Goal: Task Accomplishment & Management: Manage account settings

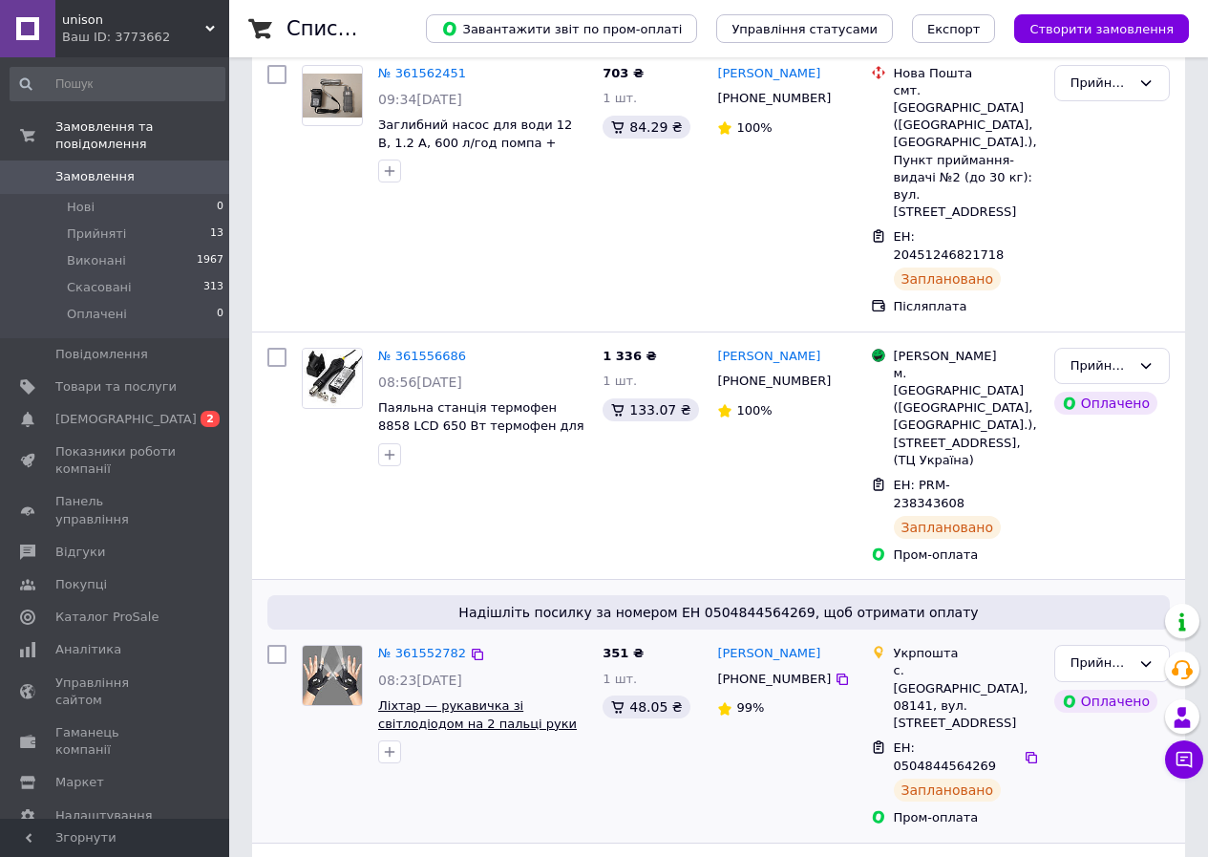
scroll to position [191, 0]
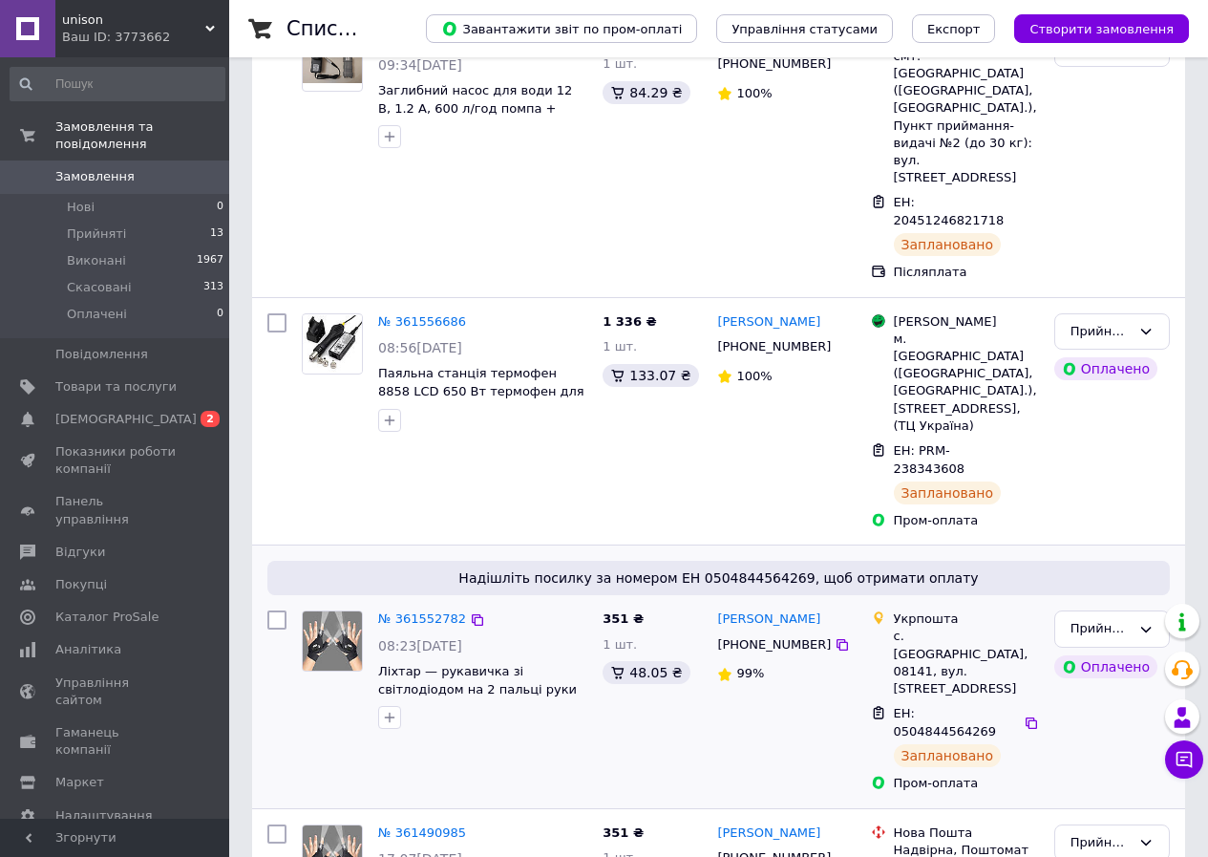
click at [918, 706] on span "ЕН: 0504844564269" at bounding box center [945, 722] width 103 height 32
click at [926, 706] on span "ЕН: 0504844564269" at bounding box center [945, 722] width 103 height 32
copy span "0504844564269"
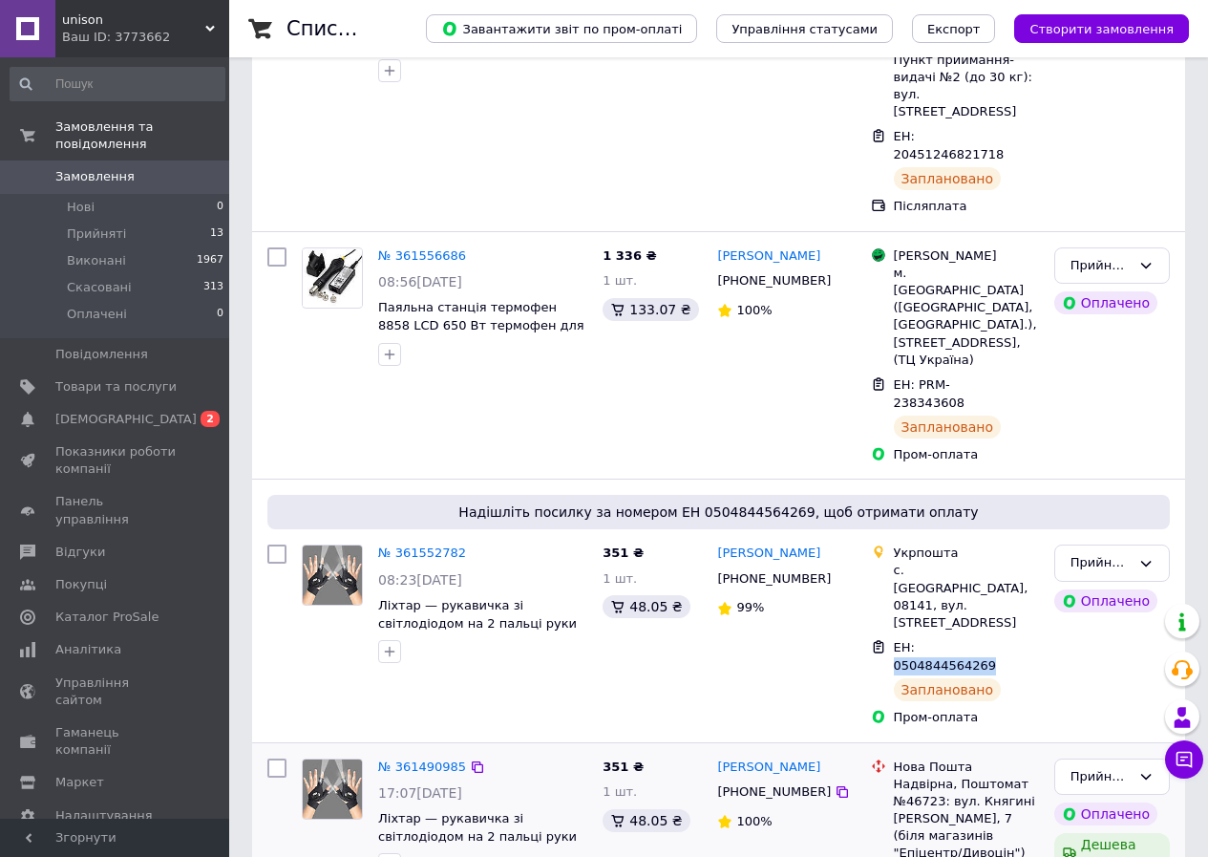
scroll to position [382, 0]
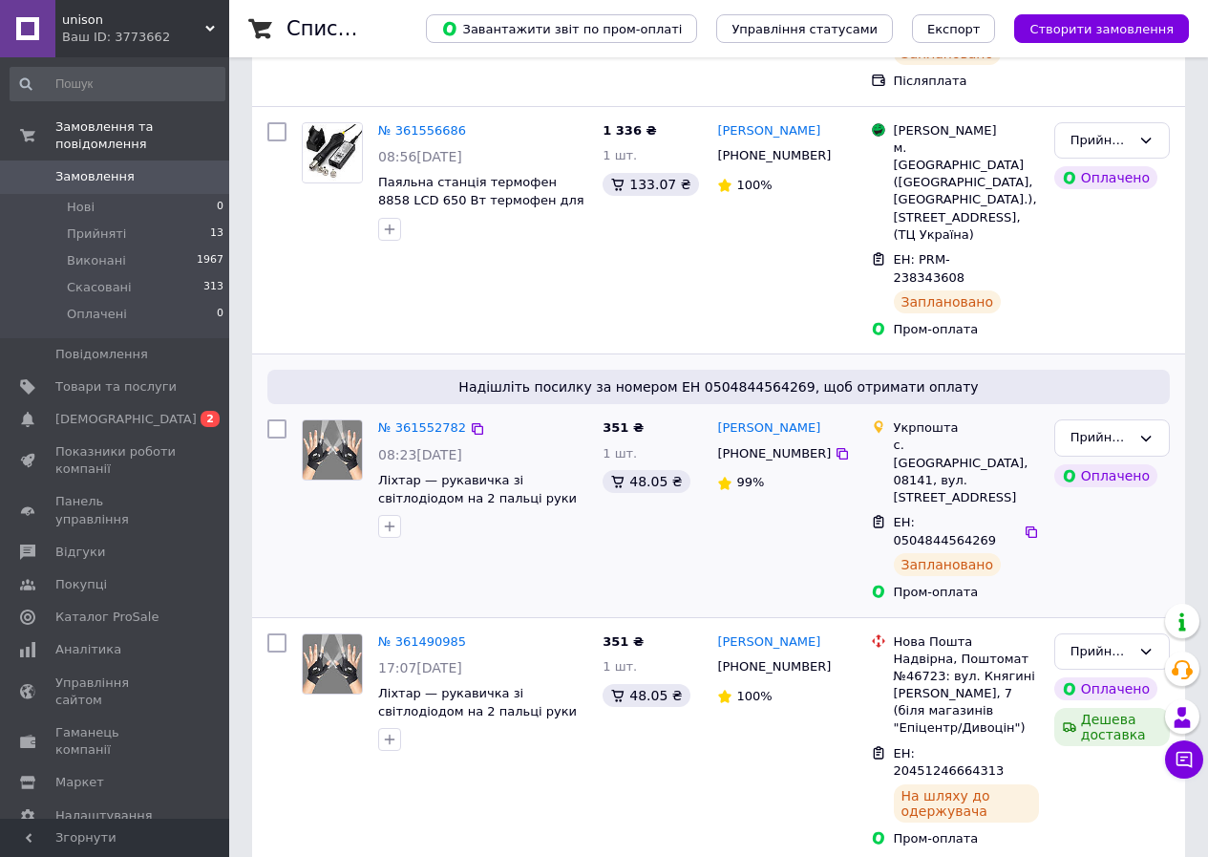
click at [609, 439] on div "351 ₴ 1 шт. 48.05 ₴" at bounding box center [652, 510] width 115 height 197
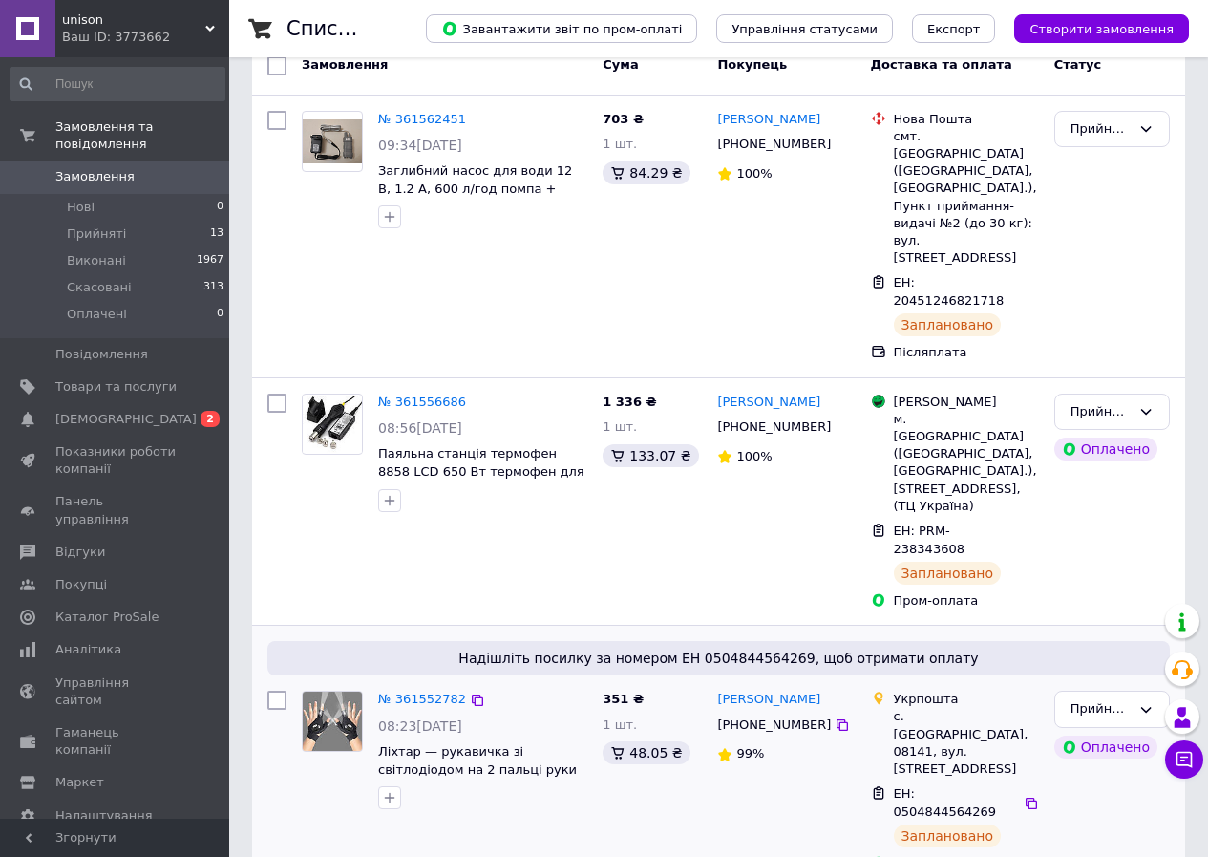
scroll to position [96, 0]
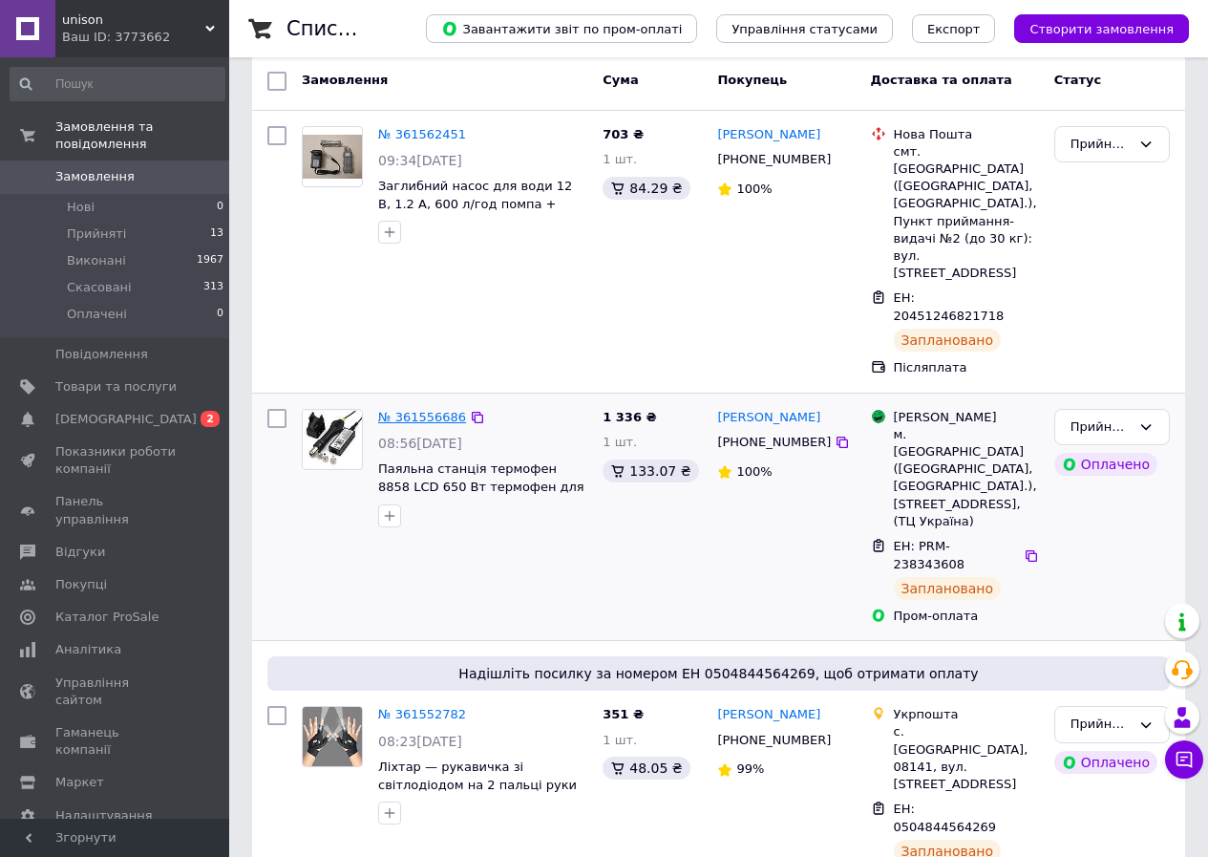
click at [402, 410] on link "№ 361556686" at bounding box center [422, 417] width 88 height 14
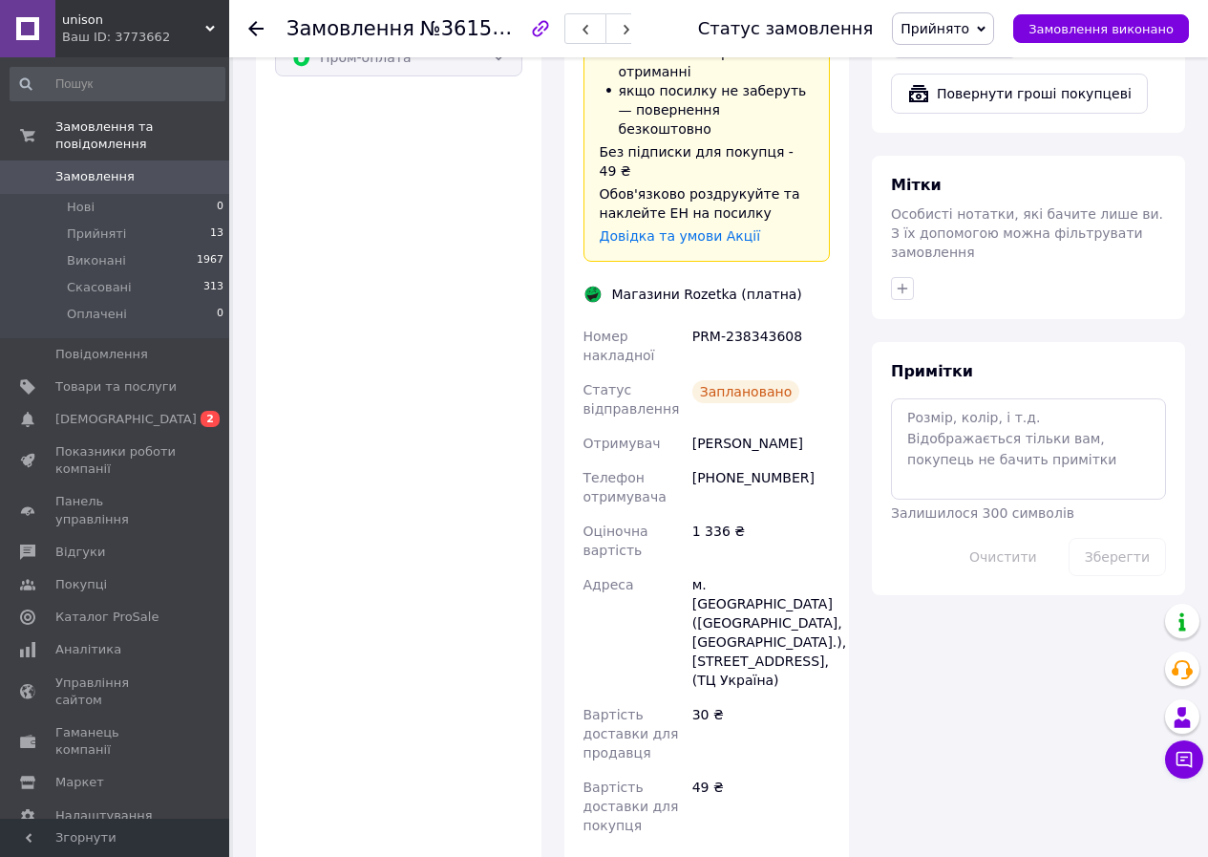
scroll to position [1433, 0]
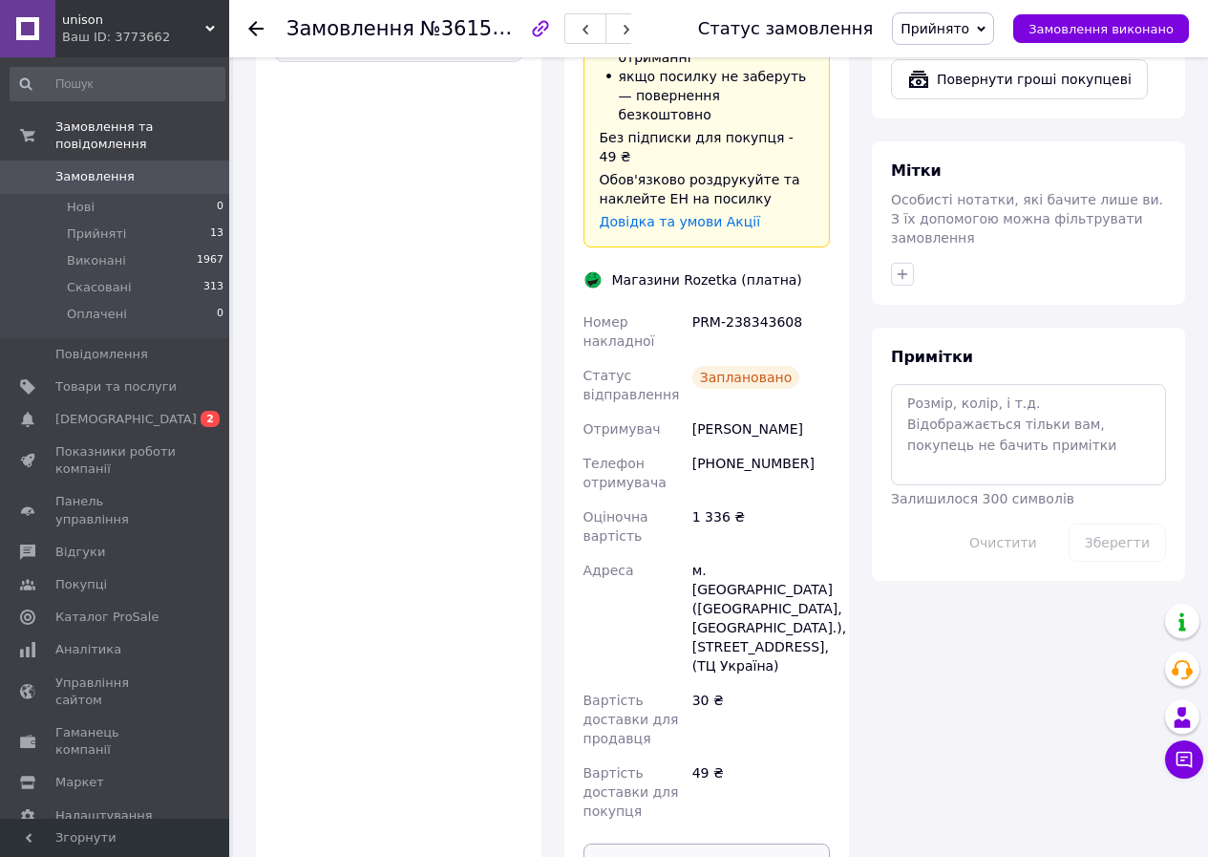
click at [755, 843] on button "Роздрукувати ЕН" at bounding box center [707, 862] width 247 height 38
click at [98, 168] on span "Замовлення" at bounding box center [94, 176] width 79 height 17
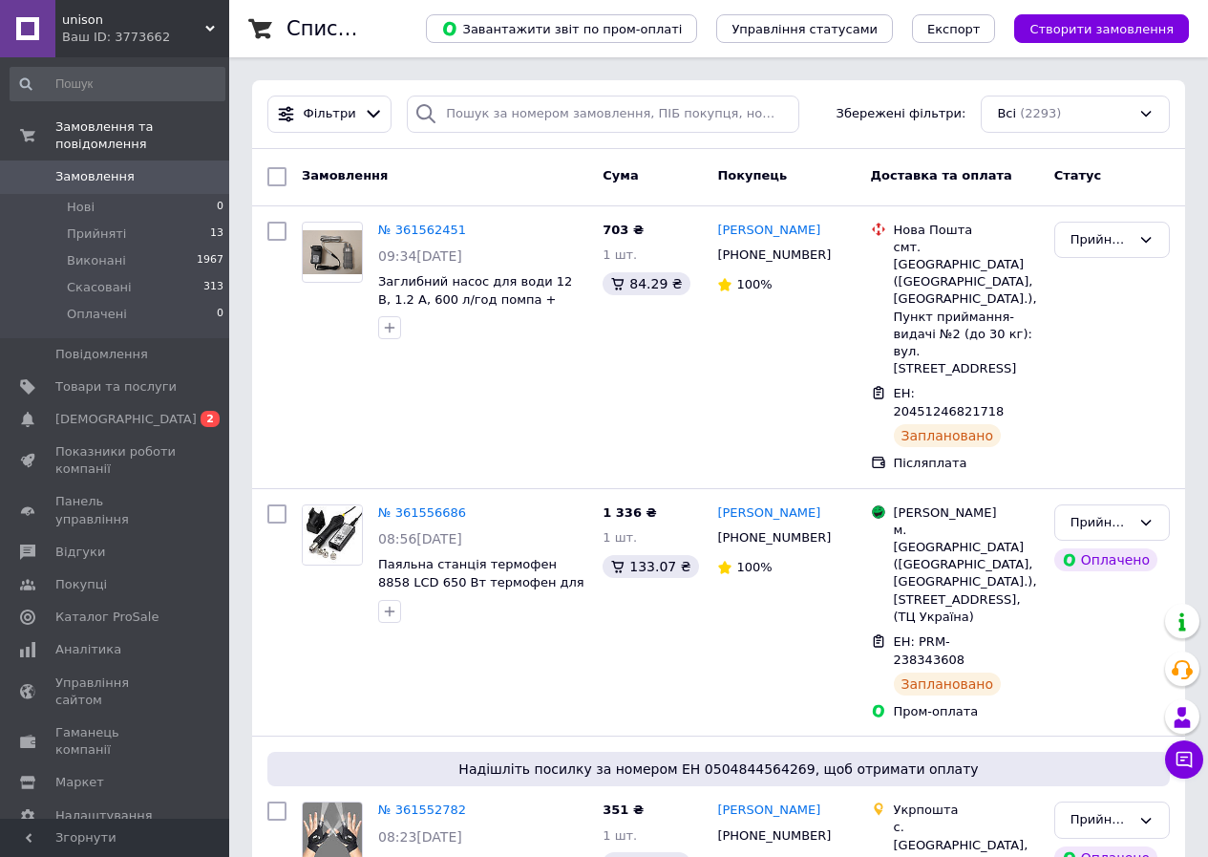
click at [90, 168] on span "Замовлення" at bounding box center [94, 176] width 79 height 17
